Goal: Task Accomplishment & Management: Use online tool/utility

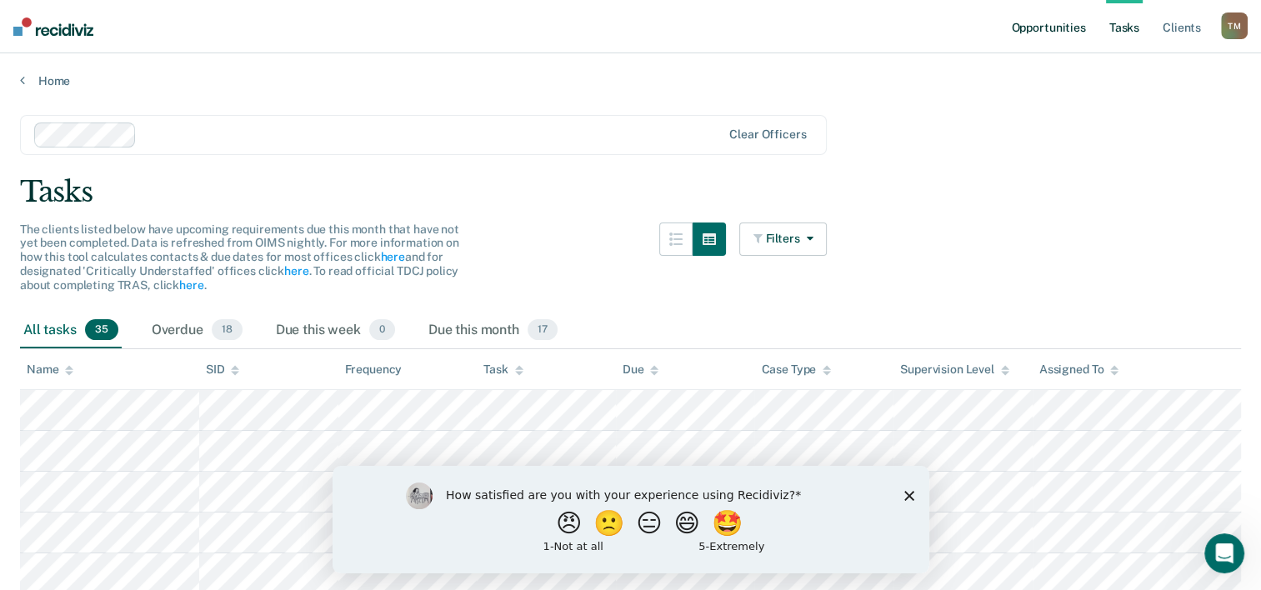
click at [1042, 26] on link "Opportunities" at bounding box center [1048, 26] width 81 height 53
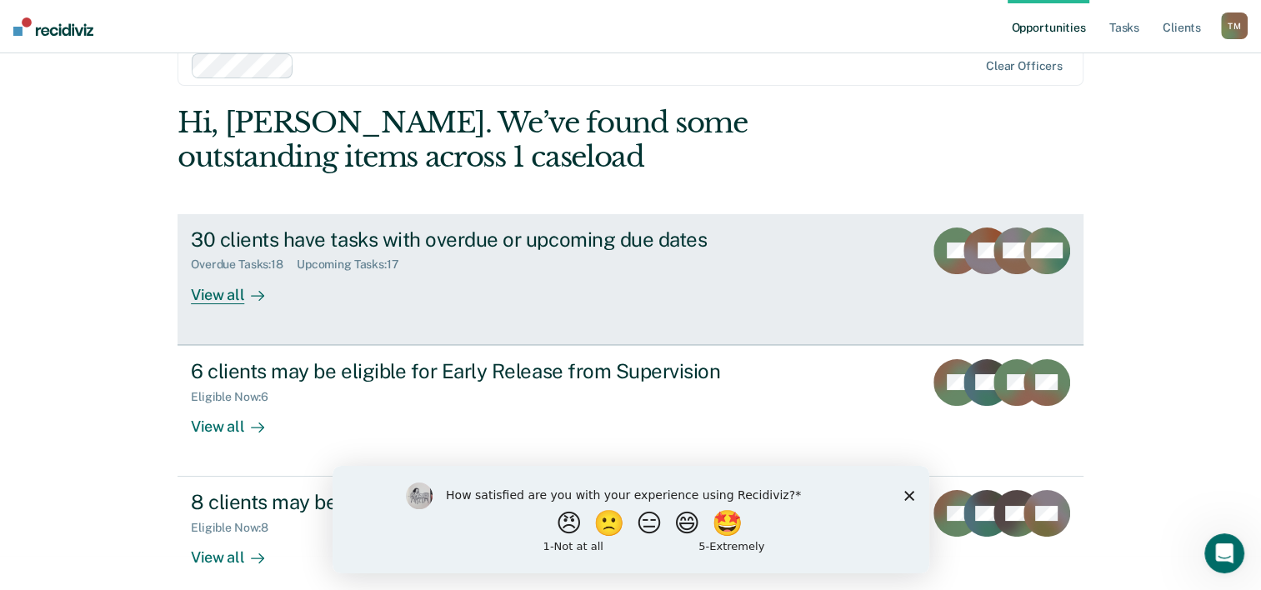
scroll to position [51, 0]
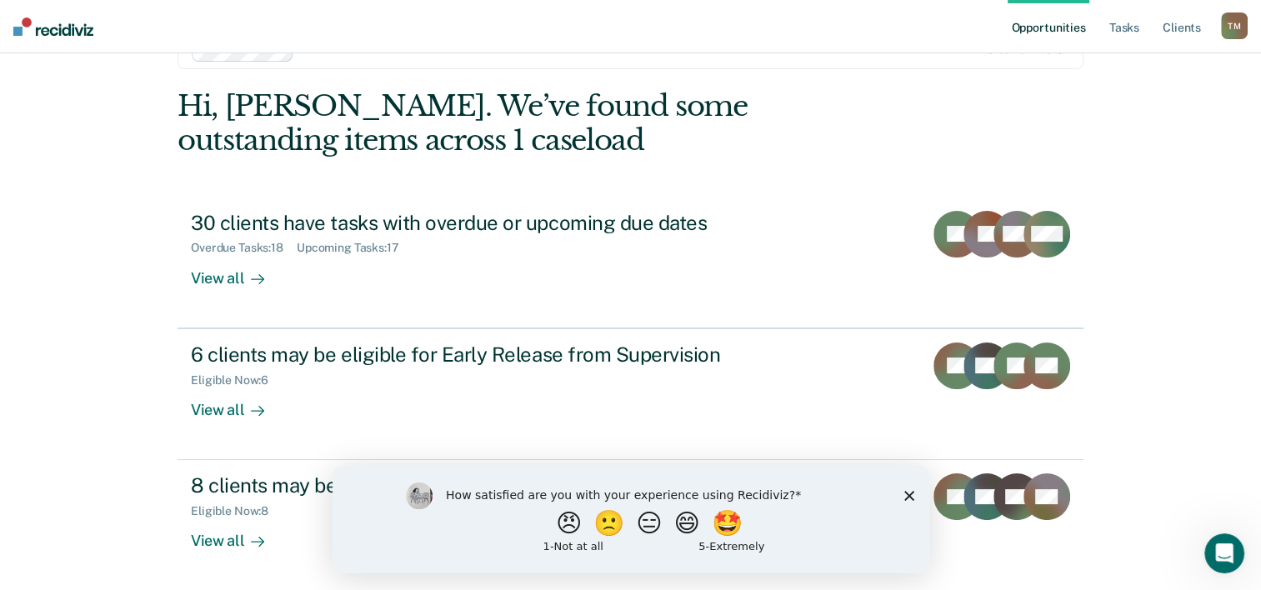
click at [915, 495] on div "How satisfied are you with your experience using Recidiviz? 😠 🙁 😑 😄 🤩 1 - Not a…" at bounding box center [630, 519] width 597 height 108
click at [911, 498] on polygon "Close survey" at bounding box center [909, 495] width 10 height 10
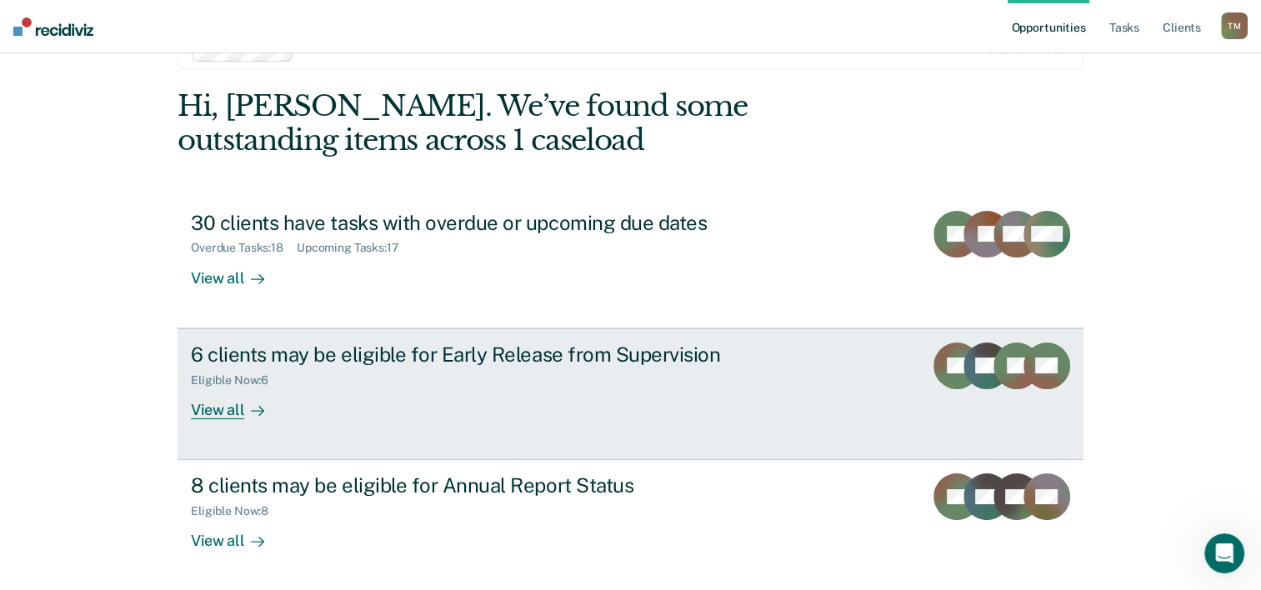
click at [728, 369] on div "Eligible Now : 6" at bounding box center [483, 377] width 585 height 21
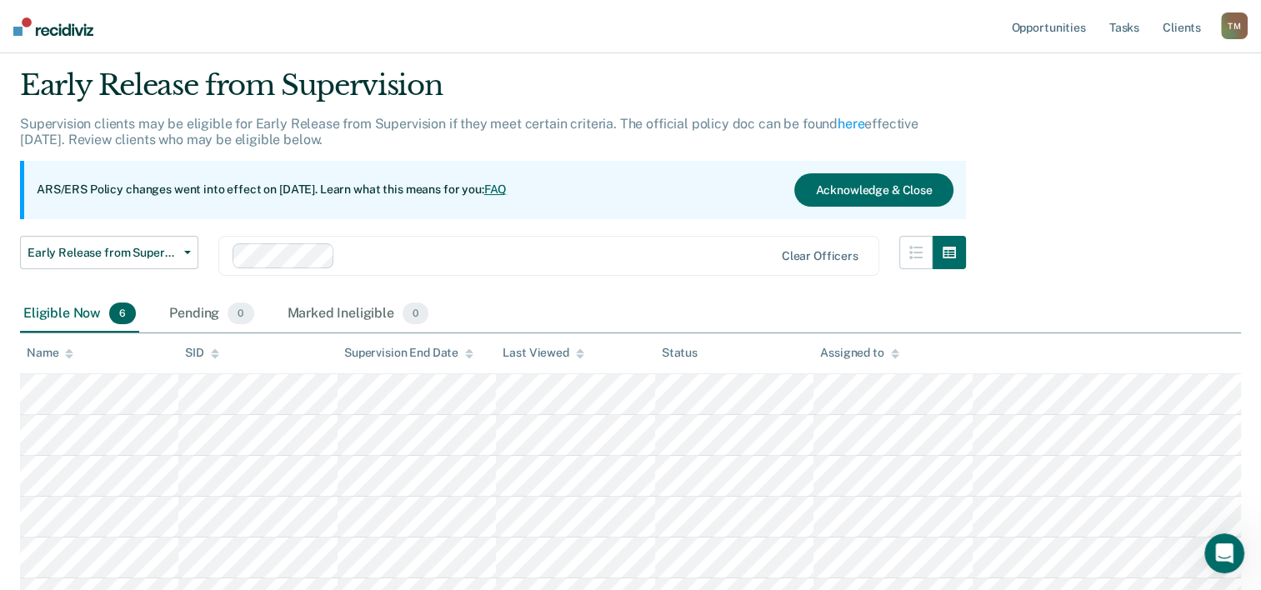
scroll to position [73, 0]
